Goal: Consume media (video, audio): Consume media (video, audio)

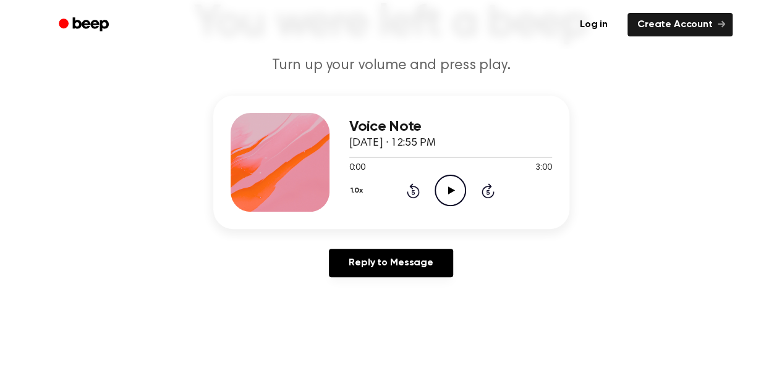
scroll to position [109, 0]
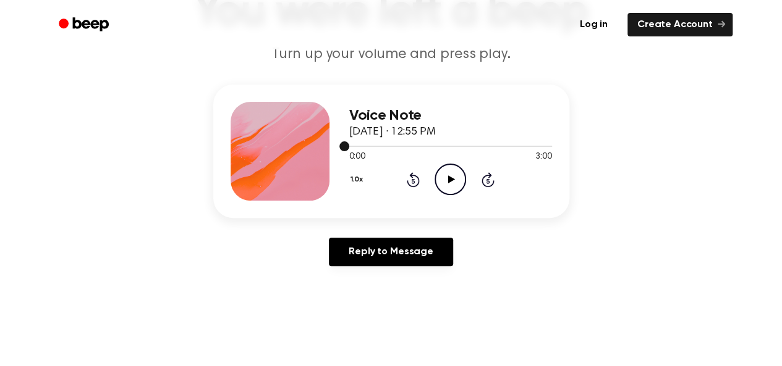
drag, startPoint x: 343, startPoint y: 148, endPoint x: 442, endPoint y: 145, distance: 99.5
click at [442, 144] on div at bounding box center [450, 146] width 203 height 10
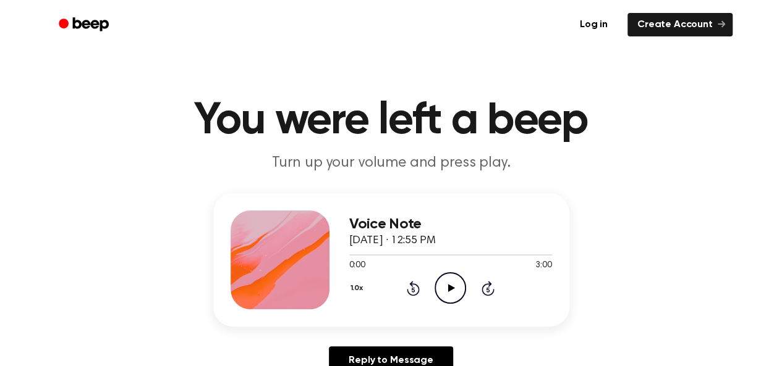
click at [356, 291] on div "1.0x Rewind 5 seconds Play Audio Skip 5 seconds" at bounding box center [450, 288] width 203 height 32
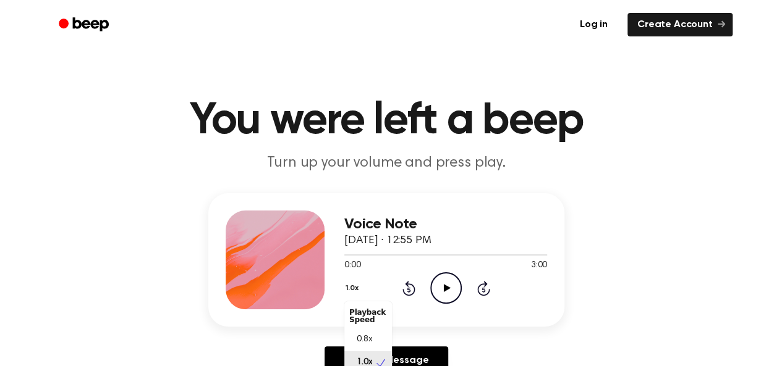
scroll to position [7, 0]
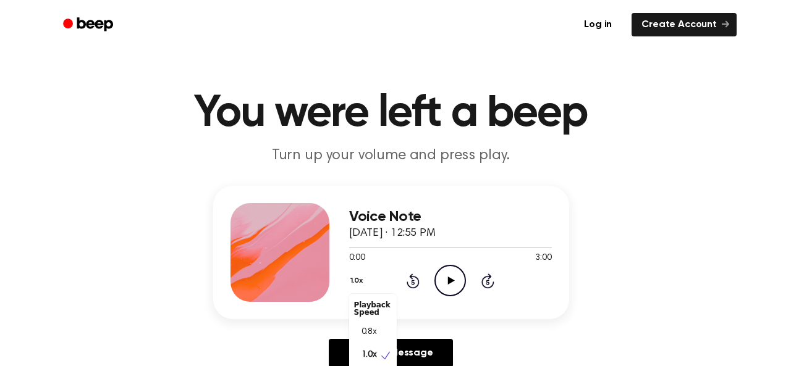
drag, startPoint x: 397, startPoint y: 339, endPoint x: 635, endPoint y: 274, distance: 246.7
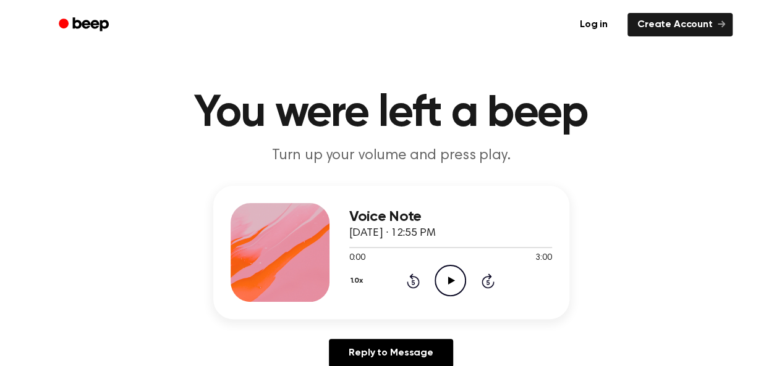
drag, startPoint x: 635, startPoint y: 274, endPoint x: 597, endPoint y: 314, distance: 55.5
drag, startPoint x: 597, startPoint y: 314, endPoint x: 332, endPoint y: 49, distance: 375.3
click at [332, 49] on div "Log in Create Account" at bounding box center [391, 24] width 682 height 49
